Goal: Find contact information: Find contact information

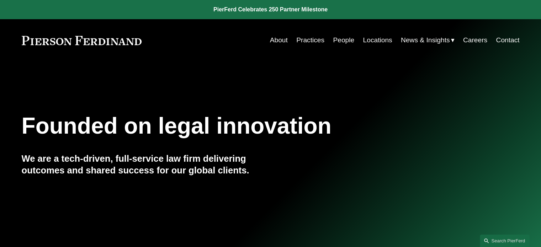
click at [335, 38] on link "People" at bounding box center [343, 40] width 21 height 14
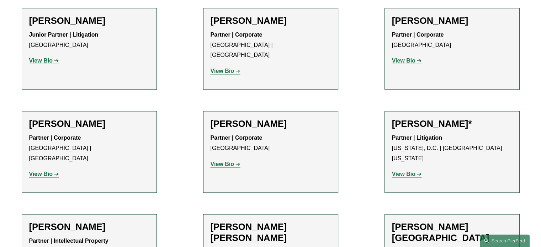
scroll to position [3822, 0]
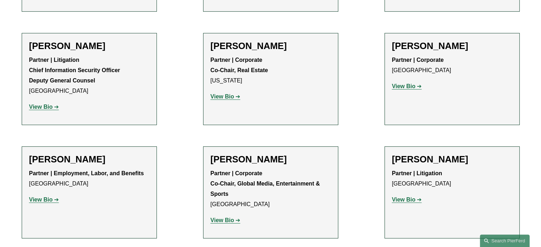
scroll to position [7735, 0]
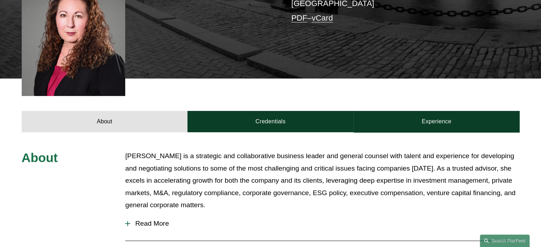
scroll to position [285, 0]
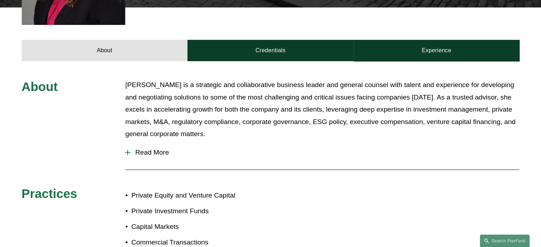
click at [154, 149] on span "Read More" at bounding box center [324, 153] width 389 height 8
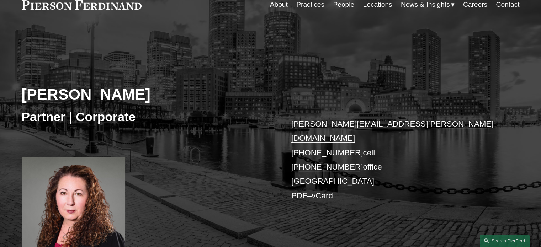
scroll to position [0, 0]
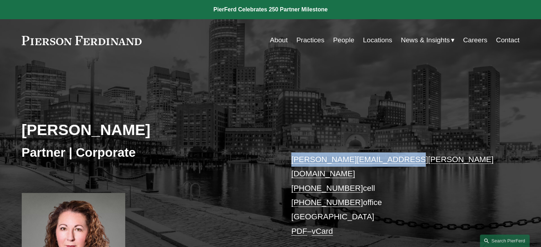
drag, startPoint x: 290, startPoint y: 160, endPoint x: 393, endPoint y: 164, distance: 103.2
click at [393, 164] on div "Jennifer Toone Partner | Corporate jennifer.toone@pierferd.com +1.508.207.8839 …" at bounding box center [270, 185] width 541 height 215
copy link "jennifer.toone@pierferd.com"
